Goal: Task Accomplishment & Management: Use online tool/utility

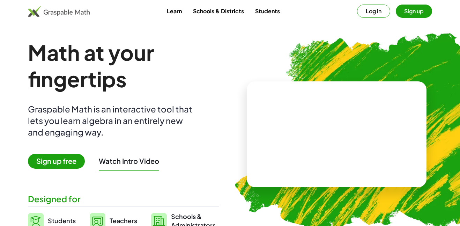
click at [381, 10] on button "Log in" at bounding box center [373, 11] width 33 height 13
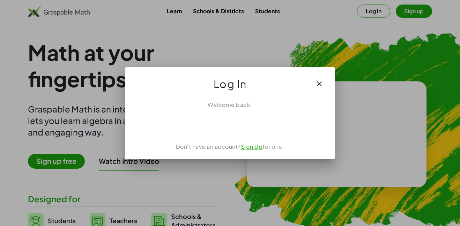
click at [322, 82] on icon "button" at bounding box center [319, 84] width 8 height 8
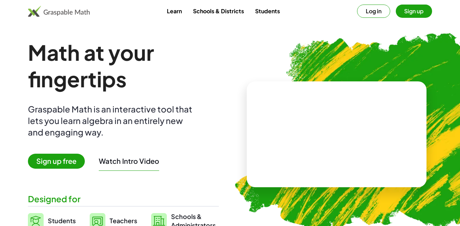
click at [409, 12] on button "Sign up" at bounding box center [414, 11] width 36 height 13
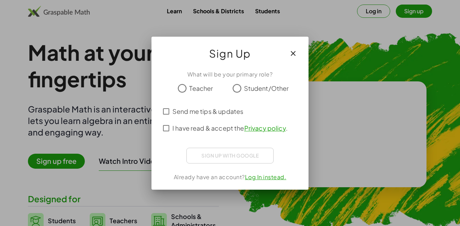
click at [255, 88] on span "Student/Other" at bounding box center [266, 87] width 45 height 9
click at [217, 117] on label "Send me tips & updates" at bounding box center [207, 111] width 71 height 17
click at [201, 129] on span "I have read & accept the Privacy policy ." at bounding box center [229, 127] width 115 height 9
click at [194, 110] on span "Send me tips & updates" at bounding box center [207, 110] width 71 height 9
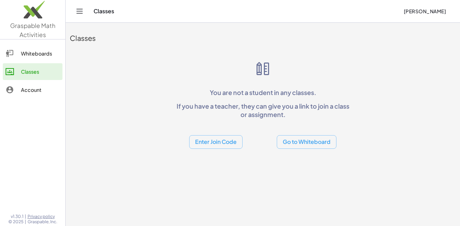
click at [223, 143] on button "Enter Join Code" at bounding box center [215, 142] width 53 height 14
click at [204, 164] on div "Join Class" at bounding box center [215, 160] width 43 height 8
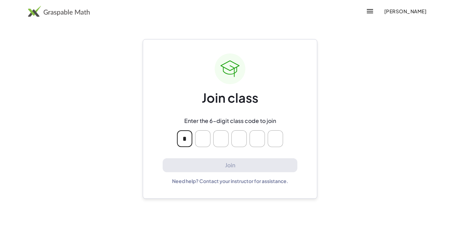
type input "*"
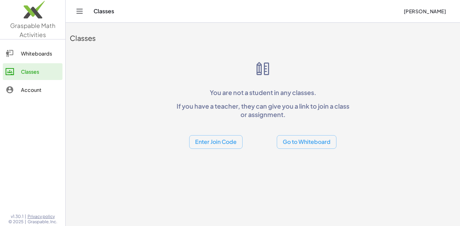
click at [229, 142] on button "Enter Join Code" at bounding box center [215, 142] width 53 height 14
click at [208, 181] on div "Join Activity" at bounding box center [216, 176] width 54 height 17
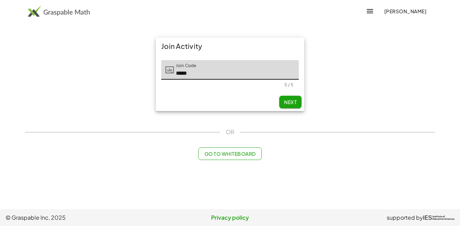
click at [292, 103] on span "Next" at bounding box center [290, 102] width 13 height 6
type input "*****"
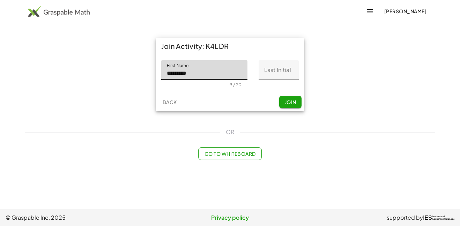
type input "*********"
click at [272, 73] on input "Last Initial" at bounding box center [279, 70] width 40 height 20
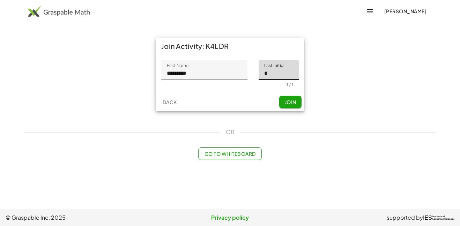
type input "*"
click at [291, 100] on span "Join" at bounding box center [290, 102] width 12 height 6
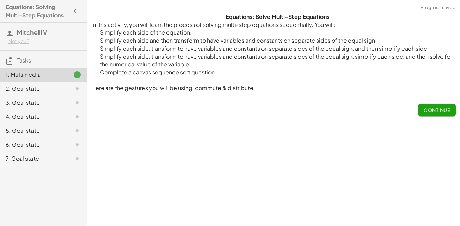
click at [422, 106] on button "Continue" at bounding box center [437, 110] width 38 height 13
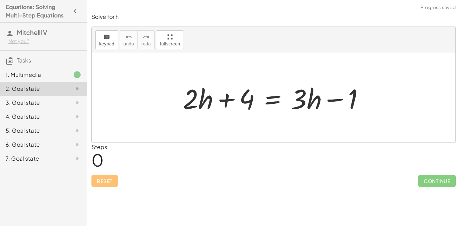
click at [193, 98] on div at bounding box center [276, 98] width 194 height 36
click at [241, 99] on div at bounding box center [276, 98] width 194 height 36
click at [302, 97] on div at bounding box center [276, 98] width 194 height 36
click at [321, 98] on div at bounding box center [276, 98] width 194 height 36
drag, startPoint x: 336, startPoint y: 101, endPoint x: 227, endPoint y: 104, distance: 108.6
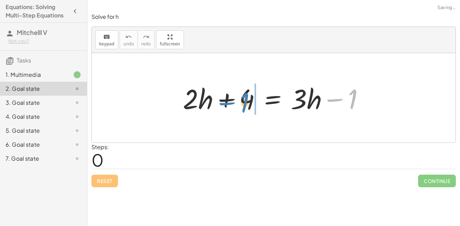
click at [227, 104] on div at bounding box center [276, 98] width 194 height 36
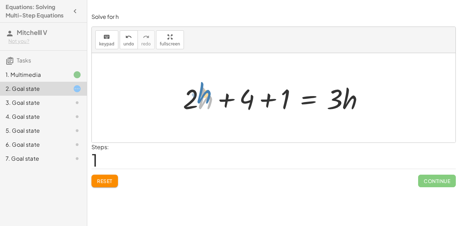
drag, startPoint x: 202, startPoint y: 101, endPoint x: 200, endPoint y: 95, distance: 7.2
click at [200, 95] on div at bounding box center [276, 98] width 194 height 36
drag, startPoint x: 195, startPoint y: 97, endPoint x: 198, endPoint y: 96, distance: 3.6
click at [198, 96] on div at bounding box center [276, 98] width 194 height 36
click at [288, 98] on div at bounding box center [276, 98] width 194 height 36
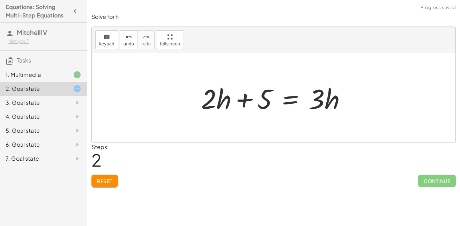
click at [224, 98] on div at bounding box center [276, 98] width 158 height 36
click at [317, 101] on div at bounding box center [276, 98] width 158 height 36
click at [211, 104] on div at bounding box center [276, 98] width 158 height 36
click at [214, 103] on div at bounding box center [276, 98] width 158 height 36
click at [211, 103] on div at bounding box center [276, 98] width 158 height 36
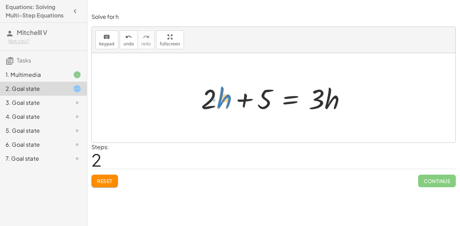
click at [221, 99] on div at bounding box center [276, 98] width 158 height 36
click at [111, 37] on div "keyboard" at bounding box center [106, 36] width 15 height 8
click at [104, 42] on span "keypad" at bounding box center [106, 44] width 15 height 5
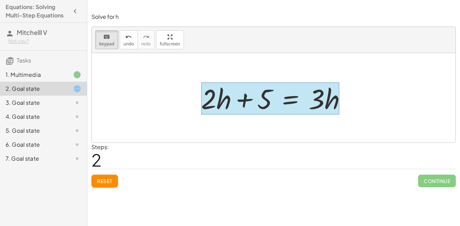
click at [276, 96] on div at bounding box center [270, 98] width 139 height 32
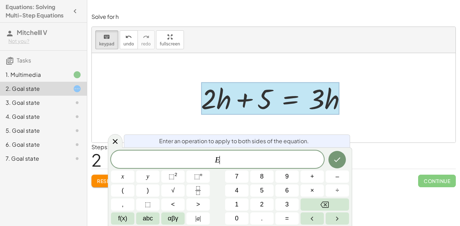
scroll to position [0, 0]
click at [331, 96] on div at bounding box center [270, 98] width 139 height 32
click at [249, 163] on span "E ​" at bounding box center [217, 160] width 213 height 10
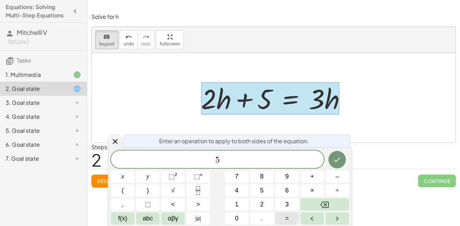
click at [282, 217] on button "=" at bounding box center [286, 218] width 23 height 12
click at [339, 162] on icon "Done" at bounding box center [337, 159] width 8 height 8
click at [116, 143] on icon at bounding box center [115, 141] width 8 height 8
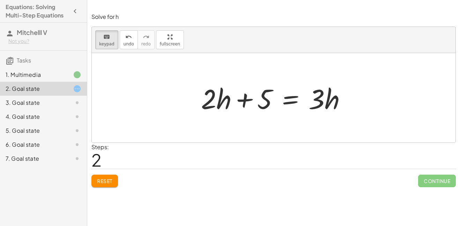
drag, startPoint x: 217, startPoint y: 99, endPoint x: 343, endPoint y: 94, distance: 126.4
click at [104, 40] on icon "keyboard" at bounding box center [106, 37] width 7 height 8
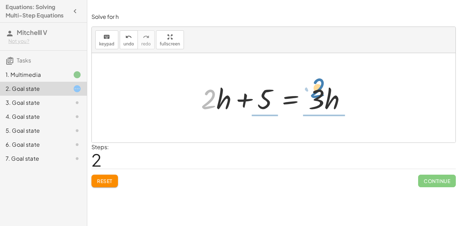
drag, startPoint x: 211, startPoint y: 96, endPoint x: 320, endPoint y: 92, distance: 109.6
click at [320, 92] on div at bounding box center [276, 98] width 158 height 36
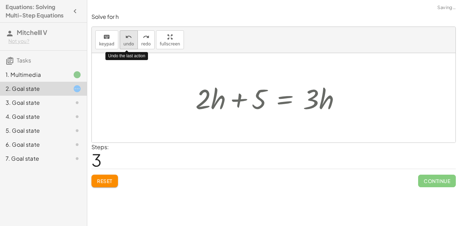
click at [127, 40] on icon "undo" at bounding box center [128, 37] width 7 height 8
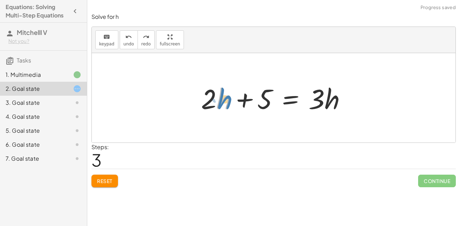
click at [224, 98] on div at bounding box center [276, 98] width 158 height 36
drag, startPoint x: 217, startPoint y: 101, endPoint x: 210, endPoint y: 98, distance: 7.5
drag, startPoint x: 212, startPoint y: 98, endPoint x: 206, endPoint y: 101, distance: 7.0
click at [206, 101] on div at bounding box center [276, 98] width 158 height 36
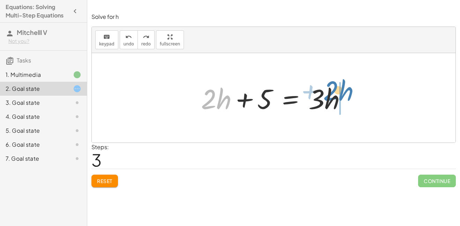
drag, startPoint x: 216, startPoint y: 101, endPoint x: 334, endPoint y: 94, distance: 118.8
click at [334, 94] on div at bounding box center [276, 98] width 158 height 36
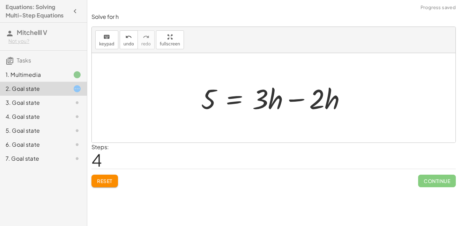
click at [327, 97] on div at bounding box center [276, 98] width 158 height 36
click at [319, 99] on div at bounding box center [276, 98] width 158 height 36
click at [266, 103] on div at bounding box center [276, 98] width 158 height 36
click at [267, 102] on div at bounding box center [276, 98] width 158 height 36
click at [297, 100] on div at bounding box center [276, 98] width 158 height 36
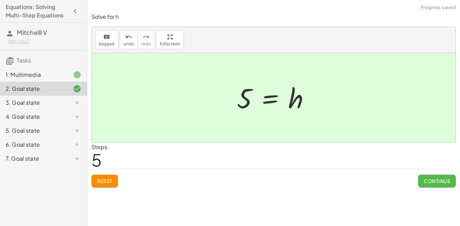
click at [441, 180] on span "Continue" at bounding box center [437, 181] width 27 height 6
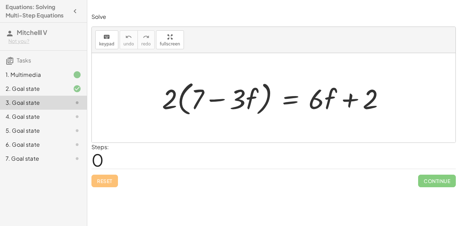
click at [200, 99] on div at bounding box center [275, 98] width 235 height 40
click at [200, 97] on div at bounding box center [275, 98] width 235 height 40
click at [0, 0] on div "Solve keyboard keypad undo undo redo redo fullscreen · 2 · ( + 7 − · 3 · f ) = …" at bounding box center [0, 0] width 0 height 0
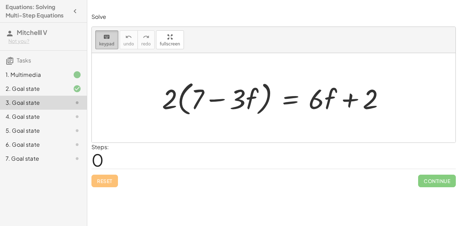
click at [105, 42] on span "keypad" at bounding box center [106, 44] width 15 height 5
click at [201, 94] on div at bounding box center [275, 98] width 235 height 40
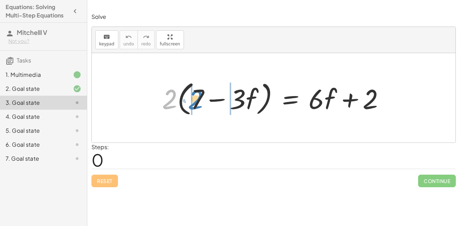
drag, startPoint x: 171, startPoint y: 98, endPoint x: 198, endPoint y: 97, distance: 26.9
click at [198, 97] on div at bounding box center [275, 98] width 235 height 40
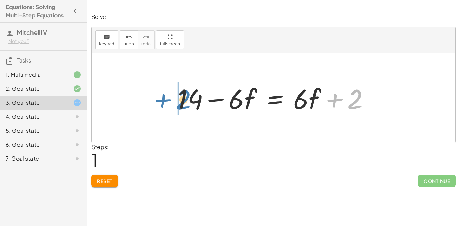
drag, startPoint x: 355, startPoint y: 99, endPoint x: 184, endPoint y: 99, distance: 171.7
click at [184, 99] on div at bounding box center [276, 98] width 204 height 36
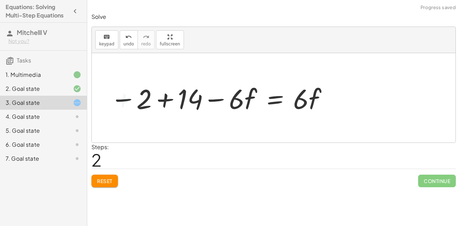
click at [188, 100] on div at bounding box center [219, 98] width 225 height 36
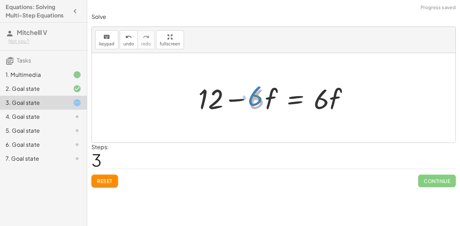
drag, startPoint x: 259, startPoint y: 100, endPoint x: 256, endPoint y: 95, distance: 5.9
click at [256, 95] on div at bounding box center [276, 98] width 163 height 36
drag, startPoint x: 253, startPoint y: 94, endPoint x: 270, endPoint y: 104, distance: 19.7
click at [270, 104] on div at bounding box center [276, 98] width 163 height 36
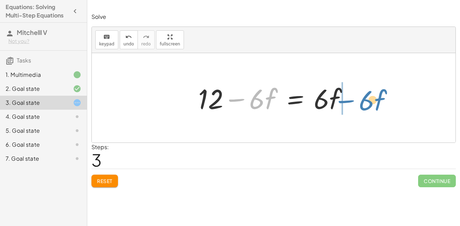
drag, startPoint x: 265, startPoint y: 102, endPoint x: 375, endPoint y: 103, distance: 109.9
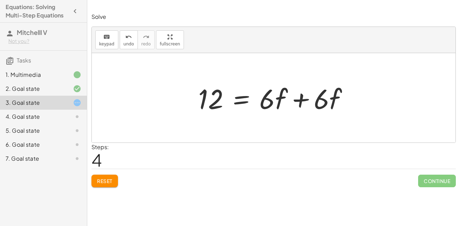
click at [304, 99] on div at bounding box center [276, 98] width 163 height 36
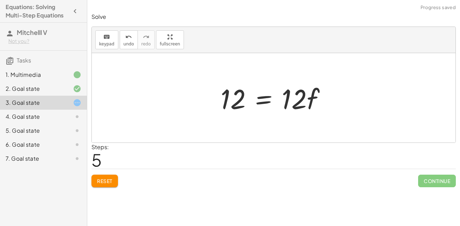
click at [293, 101] on div at bounding box center [276, 98] width 118 height 36
click at [262, 99] on div at bounding box center [276, 98] width 118 height 36
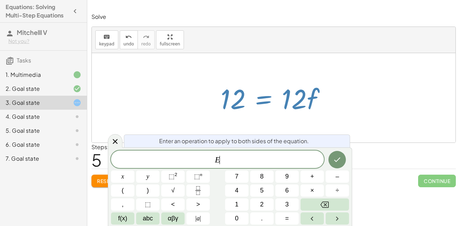
scroll to position [2, 0]
click at [332, 190] on button "÷" at bounding box center [337, 190] width 23 height 12
click at [239, 207] on button "1" at bounding box center [236, 204] width 23 height 12
click at [261, 203] on span "2" at bounding box center [261, 204] width 3 height 9
click at [336, 157] on icon "Done" at bounding box center [337, 159] width 8 height 8
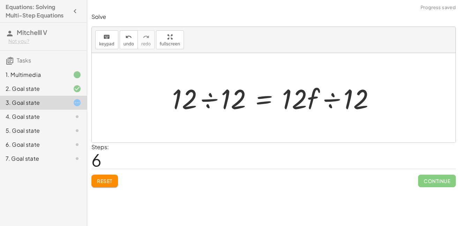
click at [213, 100] on div at bounding box center [276, 98] width 215 height 36
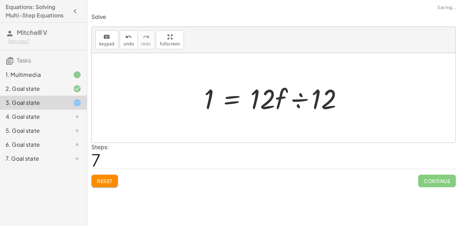
click at [303, 98] on div at bounding box center [276, 98] width 151 height 36
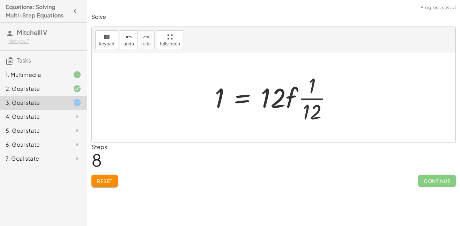
click at [284, 98] on div at bounding box center [276, 98] width 130 height 54
click at [129, 42] on span "undo" at bounding box center [129, 44] width 10 height 5
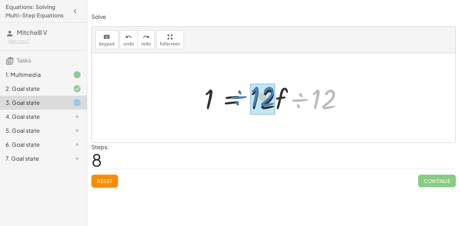
drag, startPoint x: 323, startPoint y: 98, endPoint x: 262, endPoint y: 94, distance: 61.2
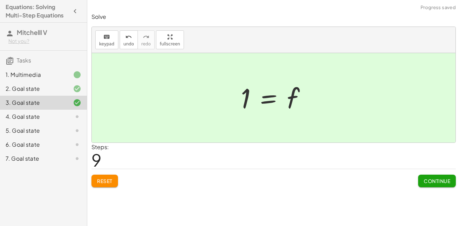
click at [428, 178] on span "Continue" at bounding box center [437, 181] width 27 height 6
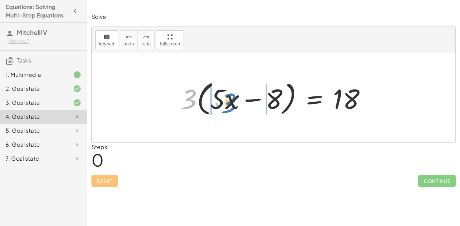
drag, startPoint x: 190, startPoint y: 93, endPoint x: 226, endPoint y: 93, distance: 35.9
click at [226, 93] on div at bounding box center [275, 98] width 197 height 40
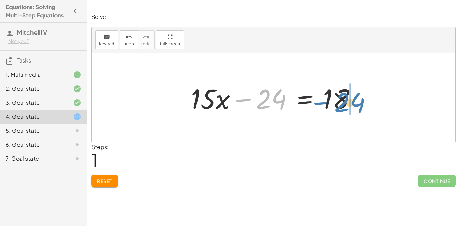
drag, startPoint x: 273, startPoint y: 97, endPoint x: 350, endPoint y: 98, distance: 76.8
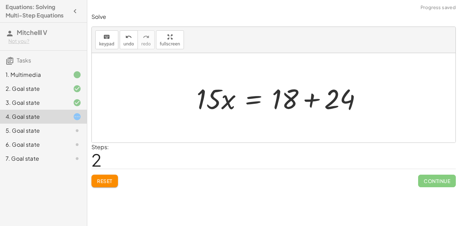
click at [340, 98] on div at bounding box center [282, 98] width 178 height 36
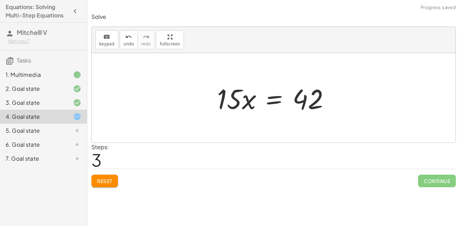
click at [236, 98] on div at bounding box center [276, 98] width 125 height 36
click at [101, 43] on span "keypad" at bounding box center [106, 44] width 15 height 5
click at [109, 47] on button "keyboard keypad" at bounding box center [106, 39] width 23 height 19
click at [109, 48] on button "keyboard keypad" at bounding box center [106, 39] width 23 height 19
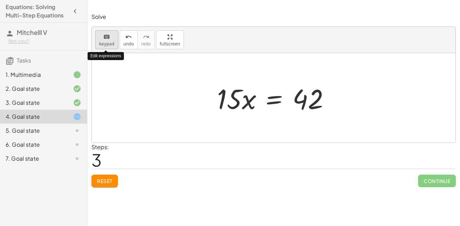
click at [109, 48] on button "keyboard keypad" at bounding box center [106, 39] width 23 height 19
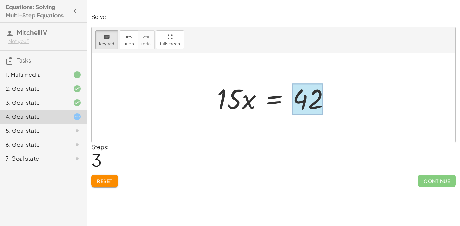
click at [300, 104] on div at bounding box center [307, 99] width 31 height 31
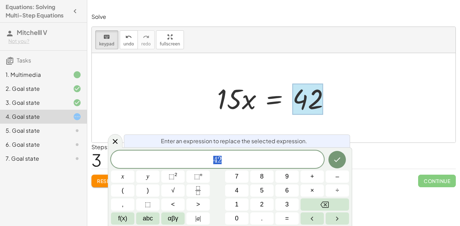
click at [229, 106] on div at bounding box center [276, 98] width 125 height 36
click at [241, 154] on div "4 2" at bounding box center [217, 158] width 213 height 17
click at [336, 191] on span "÷" at bounding box center [337, 190] width 3 height 9
click at [241, 205] on button "1" at bounding box center [236, 204] width 23 height 12
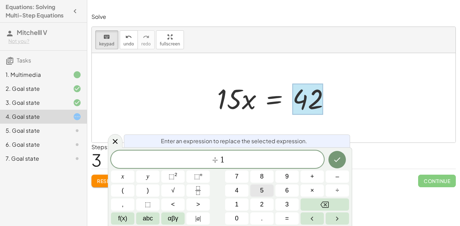
click at [264, 188] on button "5" at bounding box center [261, 190] width 23 height 12
click at [339, 162] on icon "Done" at bounding box center [337, 159] width 8 height 8
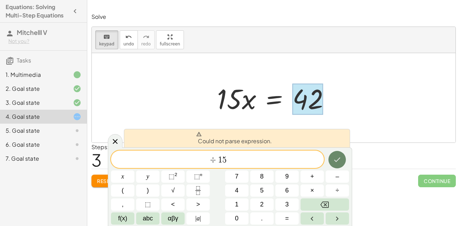
click at [339, 162] on icon "Done" at bounding box center [337, 159] width 8 height 8
click at [219, 159] on span "1" at bounding box center [220, 160] width 4 height 8
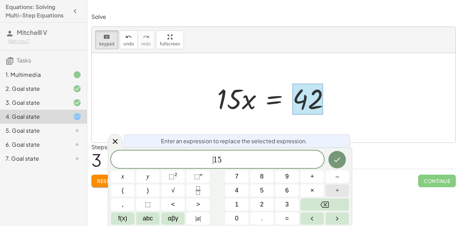
click at [338, 189] on span "÷" at bounding box center [337, 190] width 3 height 9
click at [336, 160] on icon "Done" at bounding box center [337, 159] width 6 height 5
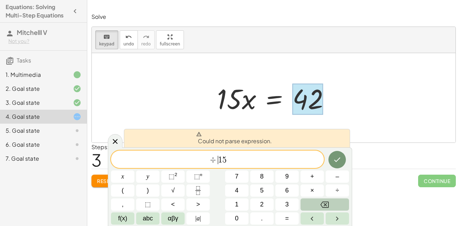
click at [324, 203] on icon "Backspace" at bounding box center [324, 204] width 8 height 6
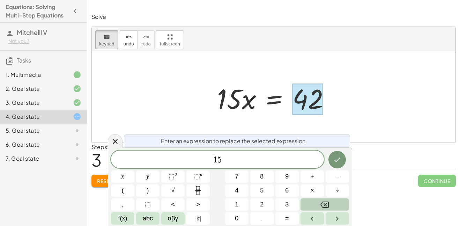
click at [324, 203] on icon "Backspace" at bounding box center [324, 204] width 8 height 6
click at [119, 141] on div at bounding box center [115, 141] width 15 height 14
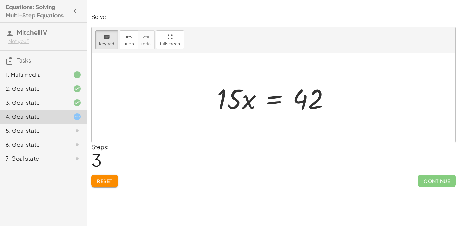
click at [99, 158] on span "3" at bounding box center [96, 159] width 10 height 21
click at [98, 158] on span "3" at bounding box center [96, 159] width 10 height 21
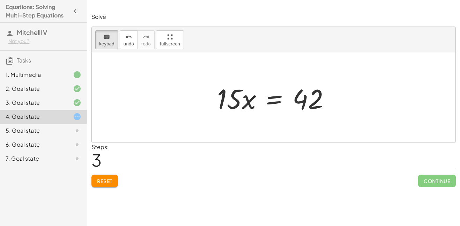
click at [98, 158] on span "3" at bounding box center [96, 159] width 10 height 21
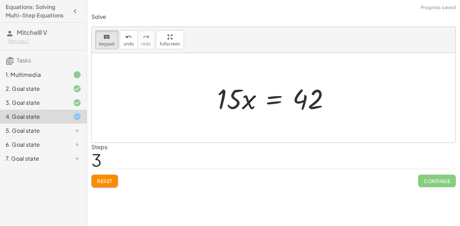
click at [98, 158] on span "3" at bounding box center [96, 159] width 10 height 21
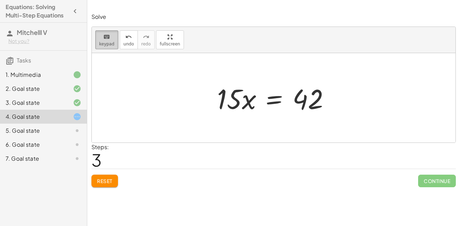
click at [103, 42] on span "keypad" at bounding box center [106, 44] width 15 height 5
click at [235, 103] on div at bounding box center [276, 98] width 125 height 36
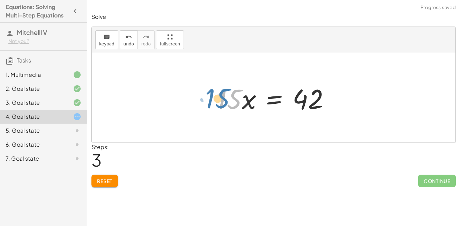
drag, startPoint x: 237, startPoint y: 94, endPoint x: 226, endPoint y: 94, distance: 10.8
click at [226, 94] on div at bounding box center [276, 98] width 125 height 36
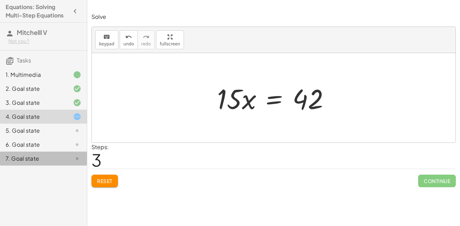
click at [24, 156] on div "7. Goal state" at bounding box center [34, 158] width 56 height 8
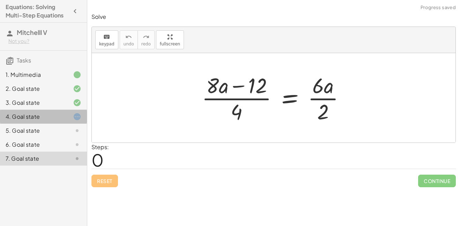
click at [29, 113] on div "4. Goal state" at bounding box center [34, 116] width 56 height 8
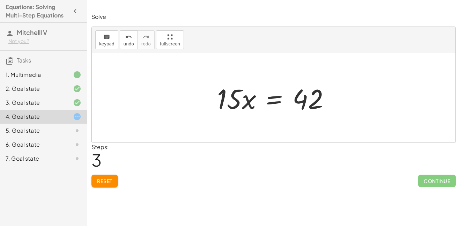
click at [243, 92] on div at bounding box center [276, 98] width 125 height 36
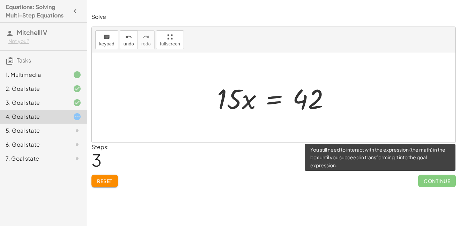
click at [434, 185] on span "Continue" at bounding box center [437, 180] width 38 height 13
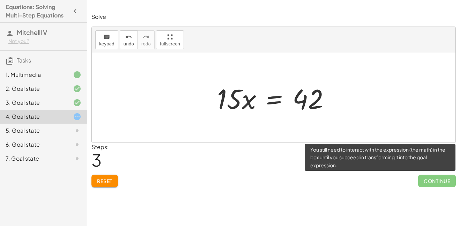
click at [434, 185] on span "Continue" at bounding box center [437, 180] width 38 height 13
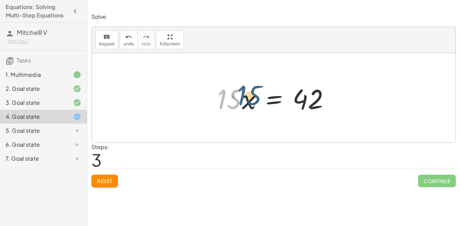
drag, startPoint x: 234, startPoint y: 107, endPoint x: 246, endPoint y: 104, distance: 11.8
click at [246, 104] on div at bounding box center [276, 98] width 125 height 36
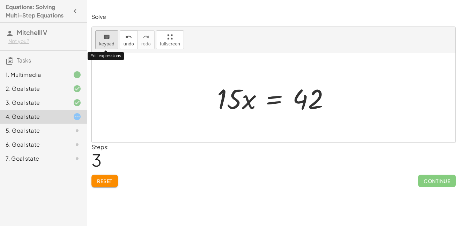
click at [101, 40] on button "keyboard keypad" at bounding box center [106, 39] width 23 height 19
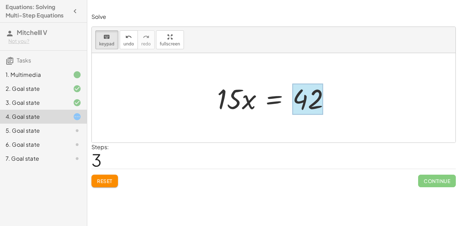
drag, startPoint x: 219, startPoint y: 94, endPoint x: 307, endPoint y: 92, distance: 87.2
click at [98, 40] on button "keyboard keypad" at bounding box center [106, 39] width 23 height 19
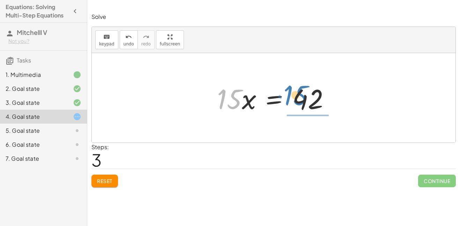
drag, startPoint x: 229, startPoint y: 96, endPoint x: 298, endPoint y: 92, distance: 68.9
click at [298, 92] on div at bounding box center [276, 98] width 125 height 36
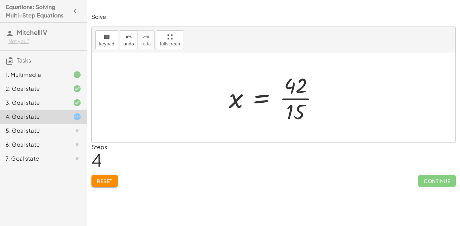
click at [293, 100] on div at bounding box center [276, 98] width 102 height 54
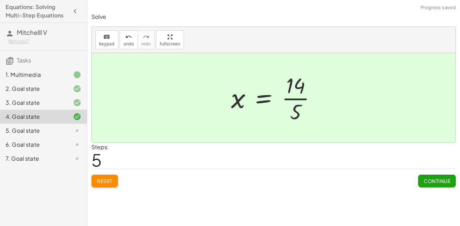
click at [436, 175] on button "Continue" at bounding box center [437, 180] width 38 height 13
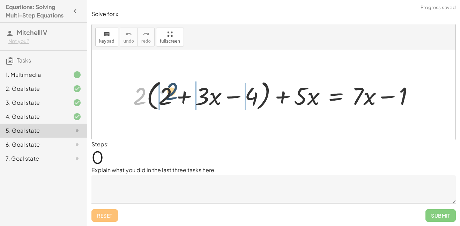
drag, startPoint x: 136, startPoint y: 102, endPoint x: 169, endPoint y: 97, distance: 32.8
click at [169, 97] on div at bounding box center [275, 95] width 293 height 36
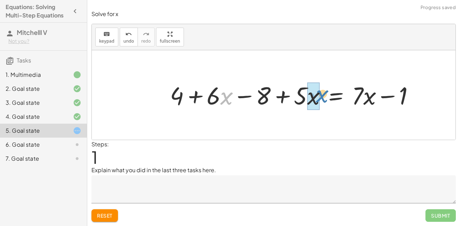
drag, startPoint x: 224, startPoint y: 100, endPoint x: 320, endPoint y: 98, distance: 95.6
click at [320, 98] on div at bounding box center [294, 95] width 256 height 32
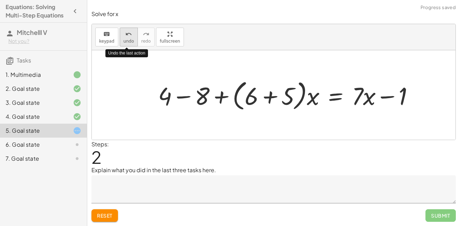
click at [126, 40] on span "undo" at bounding box center [129, 41] width 10 height 5
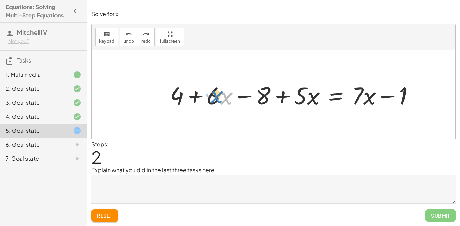
drag, startPoint x: 223, startPoint y: 94, endPoint x: 213, endPoint y: 90, distance: 10.4
click at [213, 90] on div at bounding box center [294, 95] width 256 height 32
drag, startPoint x: 211, startPoint y: 91, endPoint x: 225, endPoint y: 99, distance: 16.1
click at [225, 99] on div at bounding box center [294, 95] width 256 height 32
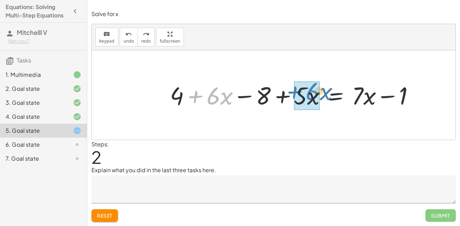
drag, startPoint x: 219, startPoint y: 94, endPoint x: 319, endPoint y: 89, distance: 99.6
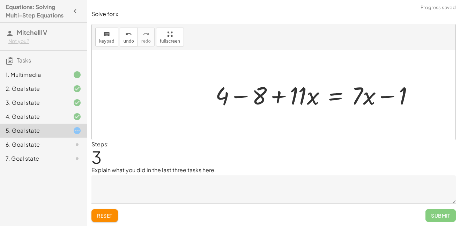
click at [226, 95] on div at bounding box center [317, 95] width 211 height 32
click at [241, 101] on div at bounding box center [317, 95] width 211 height 32
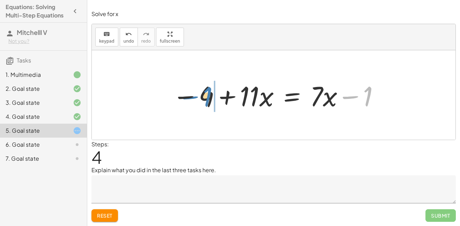
drag, startPoint x: 351, startPoint y: 96, endPoint x: 193, endPoint y: 98, distance: 158.1
click at [193, 98] on div at bounding box center [276, 95] width 215 height 36
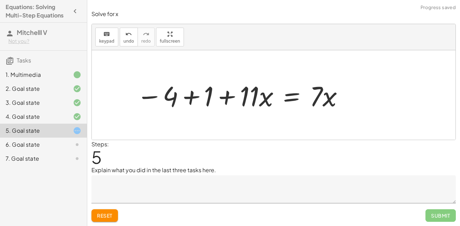
click at [193, 98] on div at bounding box center [240, 95] width 215 height 36
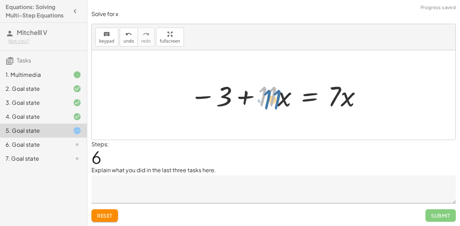
click at [269, 101] on div at bounding box center [276, 95] width 180 height 36
click at [262, 98] on div at bounding box center [276, 95] width 180 height 36
click at [266, 89] on div at bounding box center [276, 95] width 180 height 36
drag, startPoint x: 266, startPoint y: 91, endPoint x: 284, endPoint y: 102, distance: 21.9
click at [284, 102] on div at bounding box center [276, 95] width 180 height 36
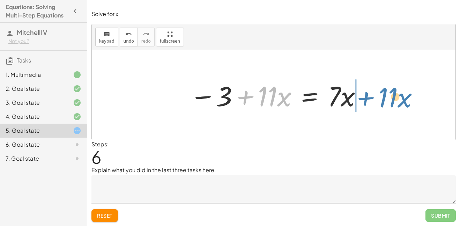
drag, startPoint x: 277, startPoint y: 98, endPoint x: 398, endPoint y: 99, distance: 120.4
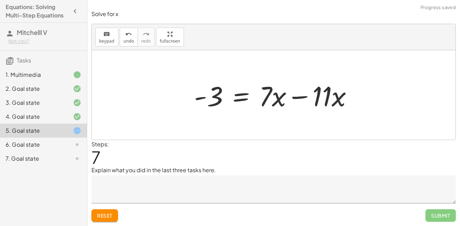
click at [307, 94] on div at bounding box center [275, 95] width 171 height 36
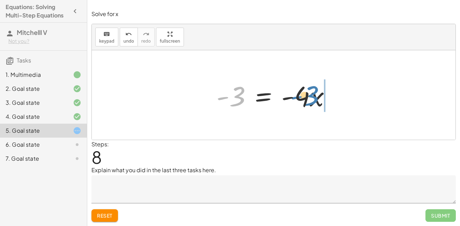
drag, startPoint x: 241, startPoint y: 99, endPoint x: 313, endPoint y: 98, distance: 71.9
click at [313, 98] on div at bounding box center [276, 95] width 127 height 36
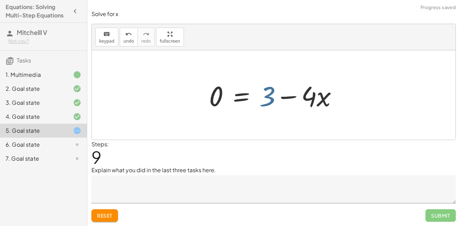
click at [267, 95] on div at bounding box center [276, 95] width 141 height 36
click at [124, 41] on span "undo" at bounding box center [129, 41] width 10 height 5
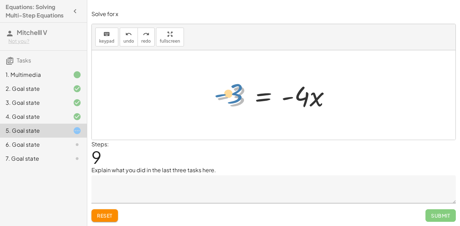
drag, startPoint x: 238, startPoint y: 93, endPoint x: 240, endPoint y: 90, distance: 3.6
click at [240, 90] on div at bounding box center [276, 95] width 127 height 36
drag, startPoint x: 300, startPoint y: 91, endPoint x: 234, endPoint y: 106, distance: 67.1
click at [234, 106] on div at bounding box center [276, 95] width 127 height 36
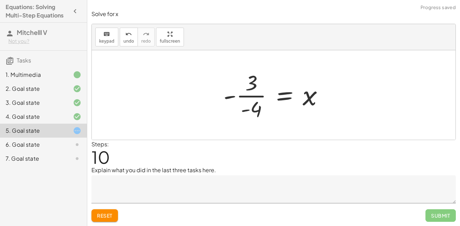
click at [242, 99] on div at bounding box center [276, 95] width 113 height 54
click at [250, 93] on div at bounding box center [276, 95] width 113 height 54
click at [255, 111] on div at bounding box center [276, 95] width 113 height 54
drag, startPoint x: 231, startPoint y: 97, endPoint x: 242, endPoint y: 85, distance: 15.3
click at [242, 85] on div at bounding box center [276, 95] width 113 height 54
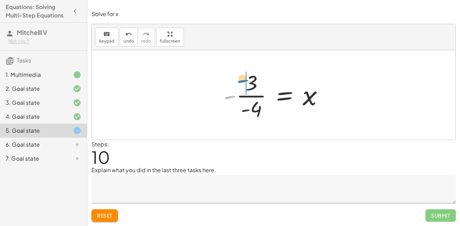
drag, startPoint x: 227, startPoint y: 96, endPoint x: 240, endPoint y: 80, distance: 19.9
click at [240, 80] on div at bounding box center [276, 95] width 113 height 54
drag, startPoint x: 243, startPoint y: 112, endPoint x: 226, endPoint y: 100, distance: 21.1
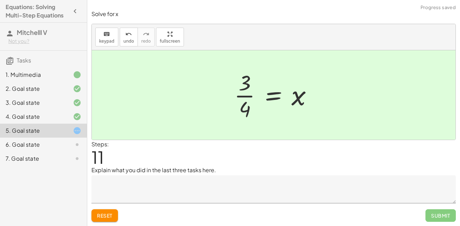
click at [239, 99] on div at bounding box center [276, 95] width 91 height 54
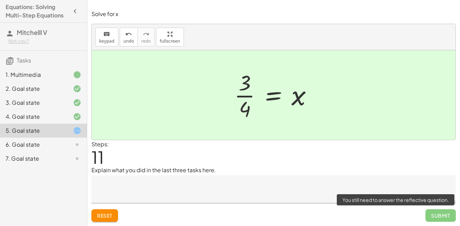
click at [443, 216] on span "Submit" at bounding box center [440, 215] width 30 height 13
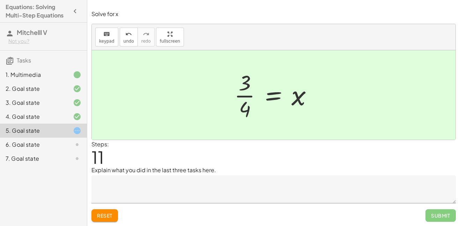
click at [171, 186] on textarea at bounding box center [273, 189] width 364 height 28
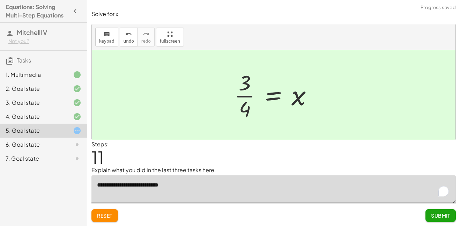
type textarea "**********"
click at [449, 218] on span "Submit" at bounding box center [440, 215] width 19 height 6
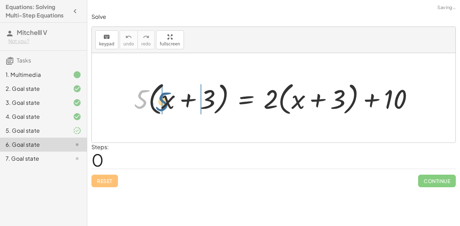
drag, startPoint x: 146, startPoint y: 97, endPoint x: 168, endPoint y: 98, distance: 22.0
click at [168, 98] on div at bounding box center [276, 98] width 292 height 38
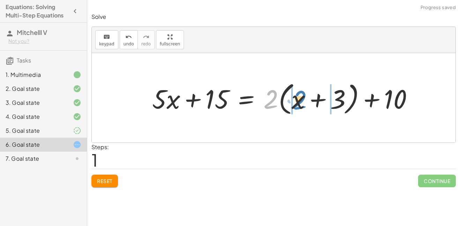
drag, startPoint x: 270, startPoint y: 98, endPoint x: 298, endPoint y: 98, distance: 27.2
click at [298, 98] on div at bounding box center [286, 98] width 274 height 38
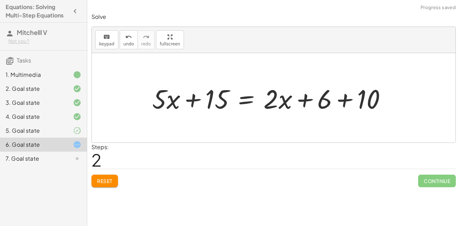
click at [371, 104] on div at bounding box center [272, 98] width 247 height 35
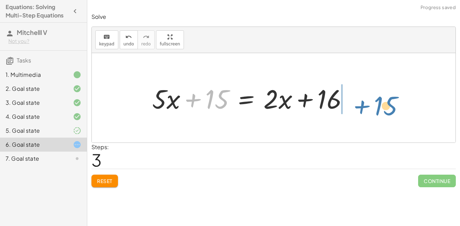
drag, startPoint x: 213, startPoint y: 99, endPoint x: 381, endPoint y: 102, distance: 167.8
click at [381, 102] on div "· 5 · ( + x + 3 ) = + · 2 · ( + x + 3 ) + 10 + · 5 · x + · 5 · 3 = + · 2 · ( + …" at bounding box center [274, 97] width 364 height 89
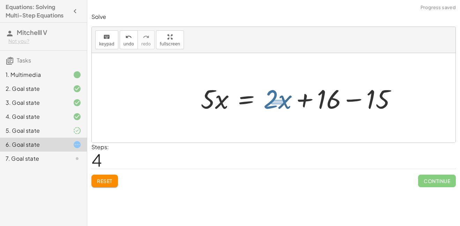
drag, startPoint x: 271, startPoint y: 100, endPoint x: 282, endPoint y: 103, distance: 11.2
click at [282, 103] on div at bounding box center [301, 98] width 208 height 35
drag, startPoint x: 279, startPoint y: 101, endPoint x: 227, endPoint y: 100, distance: 51.3
click at [227, 100] on div at bounding box center [301, 98] width 208 height 35
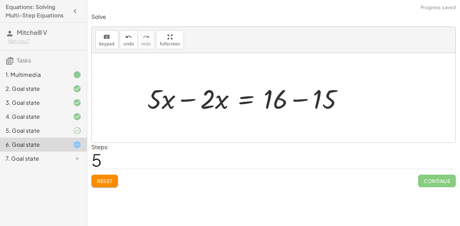
click at [159, 99] on div at bounding box center [248, 98] width 208 height 35
click at [189, 104] on div at bounding box center [248, 98] width 208 height 35
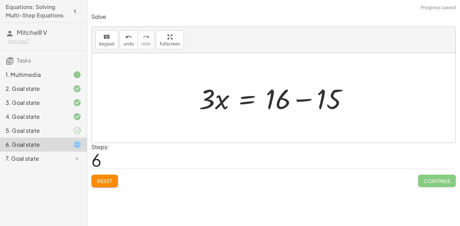
click at [280, 102] on div at bounding box center [276, 98] width 162 height 36
click at [296, 100] on div at bounding box center [276, 98] width 162 height 36
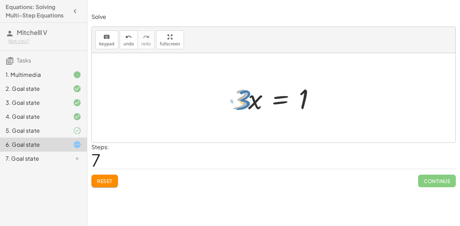
click at [238, 99] on div at bounding box center [276, 98] width 95 height 36
drag, startPoint x: 303, startPoint y: 98, endPoint x: 242, endPoint y: 121, distance: 64.9
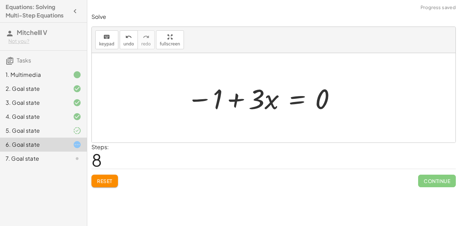
click at [222, 99] on div at bounding box center [261, 98] width 157 height 36
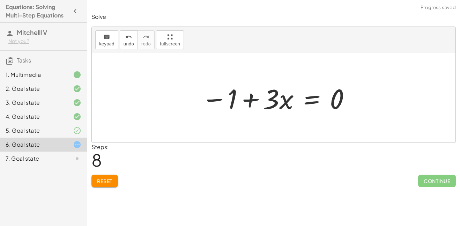
click at [249, 98] on div at bounding box center [276, 98] width 157 height 36
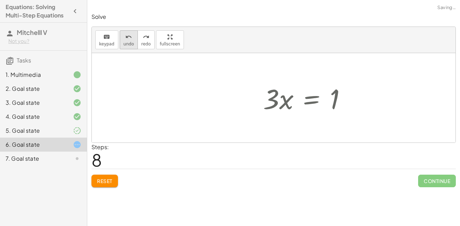
click at [127, 43] on span "undo" at bounding box center [129, 44] width 10 height 5
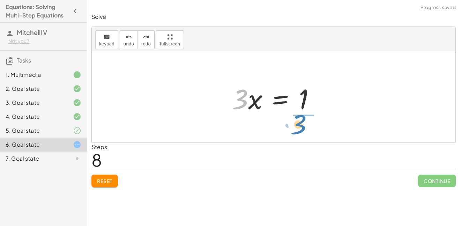
drag, startPoint x: 240, startPoint y: 98, endPoint x: 298, endPoint y: 123, distance: 63.6
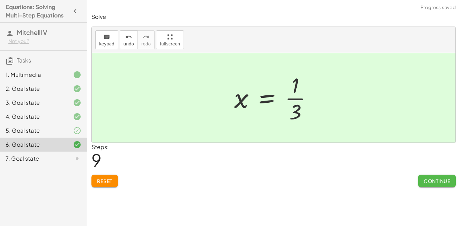
click at [420, 177] on button "Continue" at bounding box center [437, 180] width 38 height 13
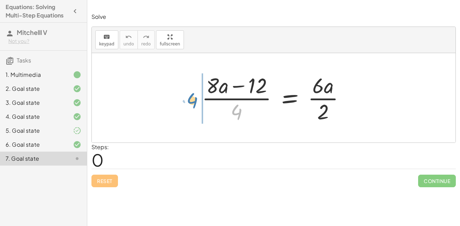
drag, startPoint x: 238, startPoint y: 111, endPoint x: 193, endPoint y: 98, distance: 47.0
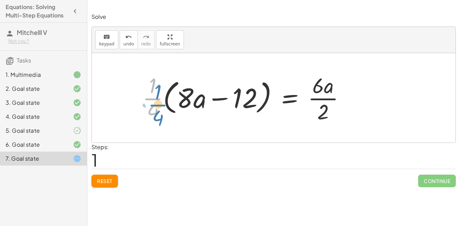
click at [152, 96] on div at bounding box center [246, 98] width 215 height 54
drag, startPoint x: 155, startPoint y: 96, endPoint x: 187, endPoint y: 95, distance: 32.1
click at [187, 95] on div at bounding box center [246, 98] width 215 height 54
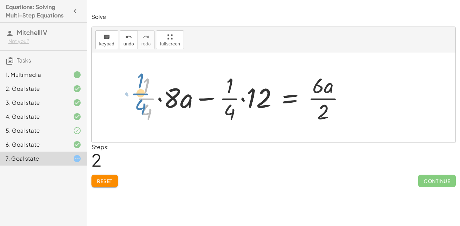
click at [142, 97] on div at bounding box center [243, 98] width 221 height 54
click at [160, 99] on div at bounding box center [243, 98] width 221 height 54
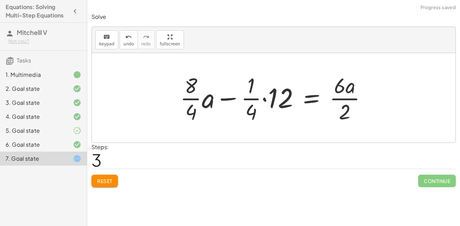
click at [199, 97] on div at bounding box center [276, 98] width 199 height 54
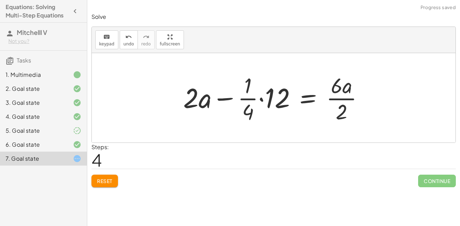
click at [261, 97] on div at bounding box center [276, 98] width 193 height 54
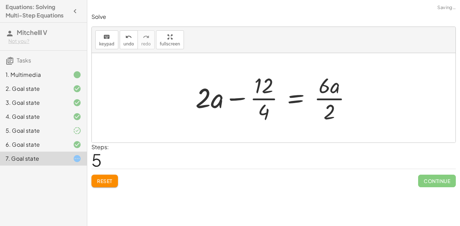
click at [243, 97] on div at bounding box center [276, 98] width 168 height 54
click at [326, 96] on div at bounding box center [276, 98] width 168 height 54
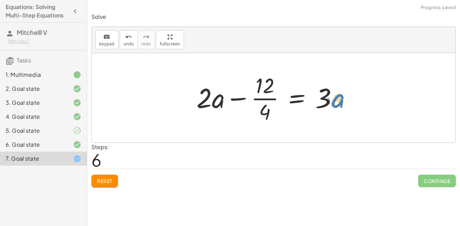
click at [333, 98] on div at bounding box center [276, 98] width 167 height 54
drag, startPoint x: 324, startPoint y: 94, endPoint x: 339, endPoint y: 104, distance: 17.9
click at [339, 104] on div at bounding box center [276, 98] width 167 height 54
drag, startPoint x: 329, startPoint y: 99, endPoint x: 192, endPoint y: 92, distance: 137.3
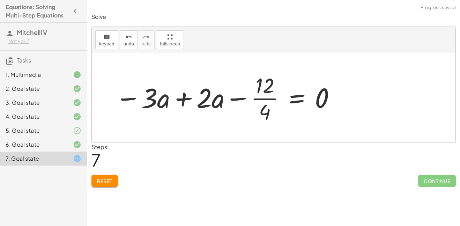
click at [181, 98] on div at bounding box center [226, 98] width 228 height 54
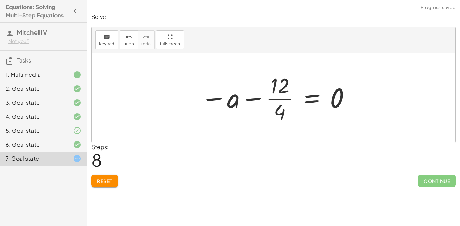
click at [256, 97] on div at bounding box center [276, 98] width 158 height 54
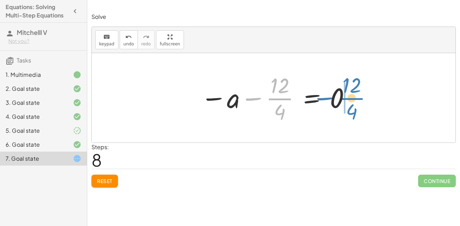
drag, startPoint x: 274, startPoint y: 95, endPoint x: 346, endPoint y: 94, distance: 71.9
click at [346, 94] on div at bounding box center [276, 98] width 158 height 54
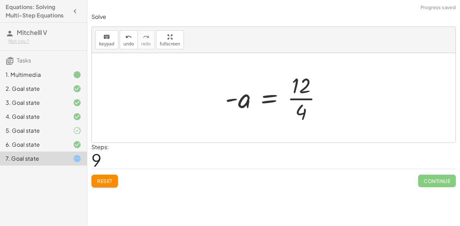
click at [299, 99] on div at bounding box center [276, 98] width 109 height 54
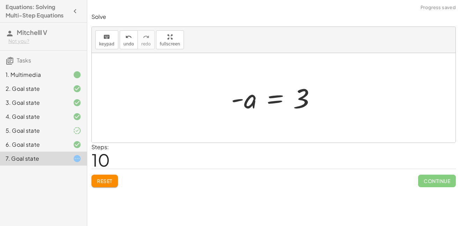
click at [241, 100] on div at bounding box center [275, 98] width 97 height 35
drag, startPoint x: 304, startPoint y: 100, endPoint x: 234, endPoint y: 124, distance: 74.4
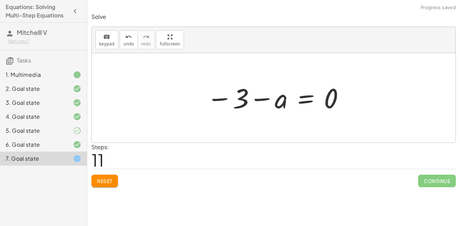
click at [264, 101] on div at bounding box center [276, 98] width 146 height 35
click at [125, 43] on span "undo" at bounding box center [129, 44] width 10 height 5
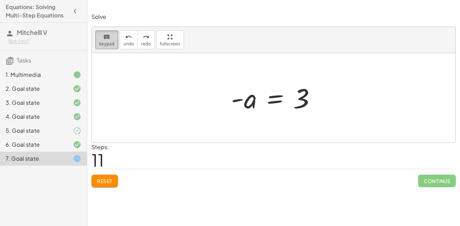
click at [101, 39] on div "keyboard" at bounding box center [106, 36] width 15 height 8
click at [104, 46] on button "keyboard keypad" at bounding box center [106, 39] width 23 height 19
click at [276, 98] on div at bounding box center [275, 98] width 97 height 35
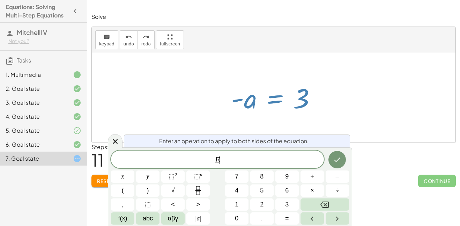
scroll to position [3, 0]
click at [315, 188] on button "×" at bounding box center [311, 190] width 23 height 12
click at [339, 175] on button "–" at bounding box center [337, 176] width 23 height 12
click at [239, 202] on button "1" at bounding box center [236, 204] width 23 height 12
click at [335, 159] on icon "Done" at bounding box center [337, 159] width 8 height 8
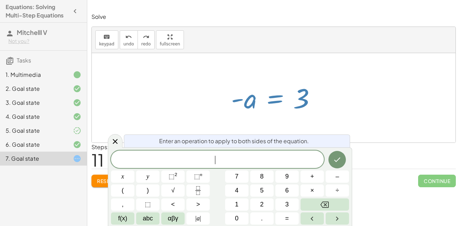
click at [135, 158] on span "​" at bounding box center [217, 160] width 213 height 10
click at [312, 189] on span "×" at bounding box center [312, 190] width 4 height 9
click at [333, 177] on button "–" at bounding box center [337, 176] width 23 height 12
click at [237, 206] on span "1" at bounding box center [236, 204] width 3 height 9
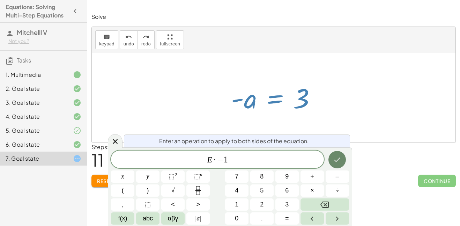
click at [339, 157] on icon "Done" at bounding box center [337, 159] width 8 height 8
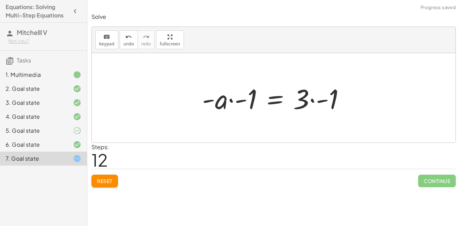
click at [230, 99] on div at bounding box center [277, 98] width 156 height 36
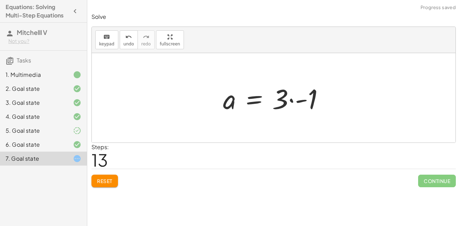
click at [293, 99] on div at bounding box center [275, 98] width 113 height 36
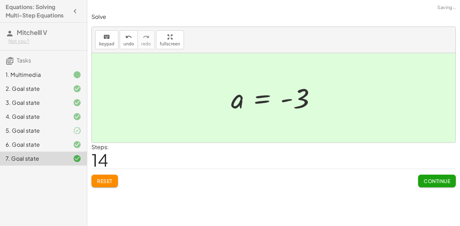
click at [428, 178] on span "Continue" at bounding box center [437, 181] width 27 height 6
